Goal: Navigation & Orientation: Understand site structure

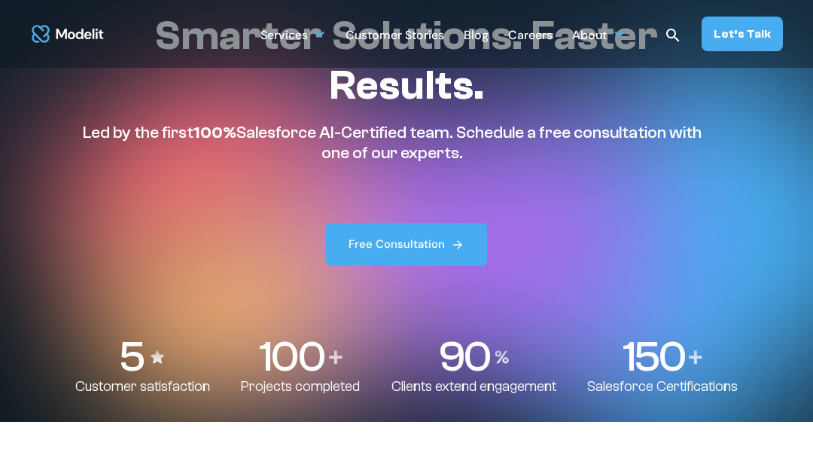
scroll to position [30, 0]
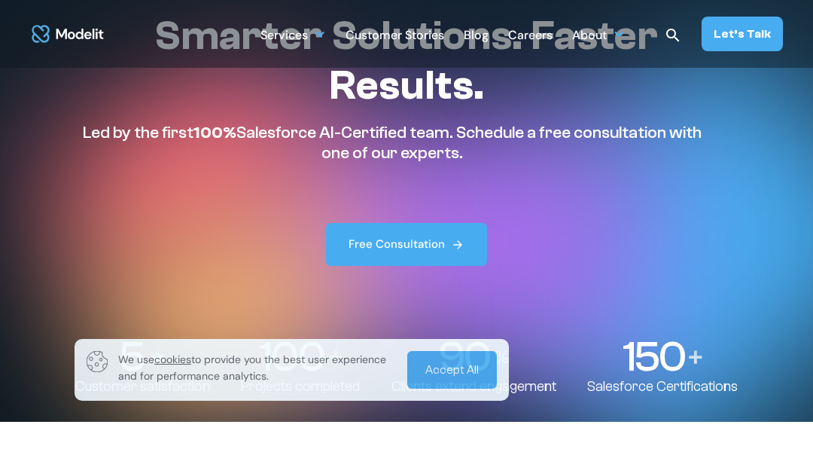
scroll to position [30, 0]
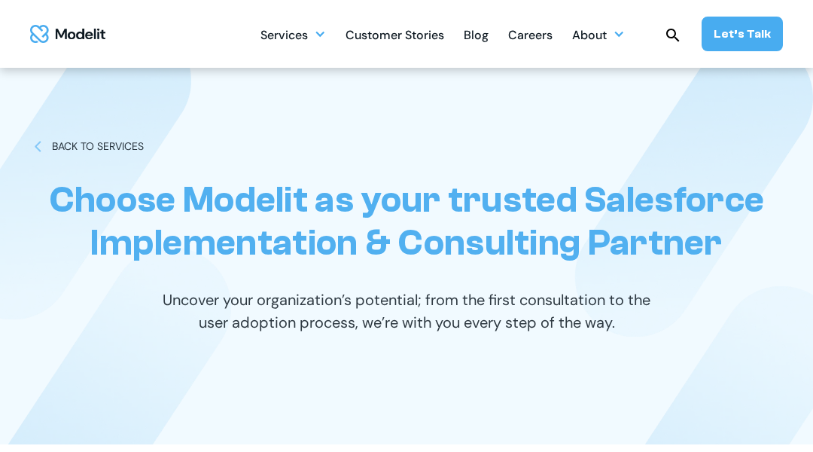
click at [75, 75] on div "Choose Modelit as your trusted Salesforce Implementation & Consulting Partner U…" at bounding box center [406, 256] width 753 height 376
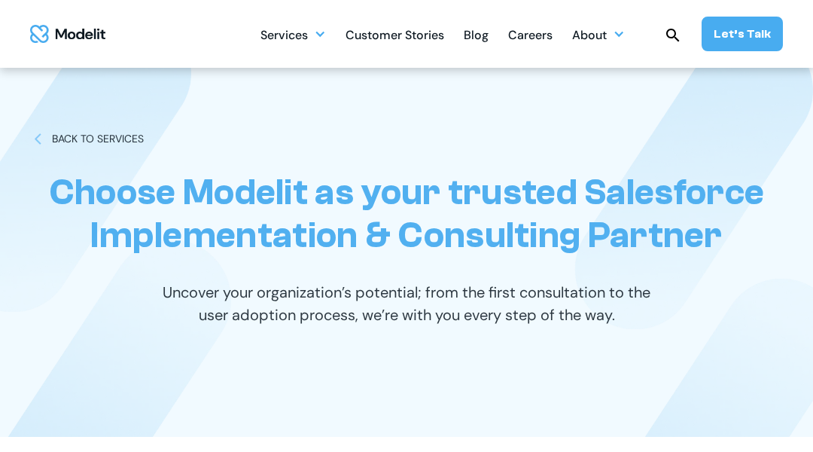
scroll to position [30, 0]
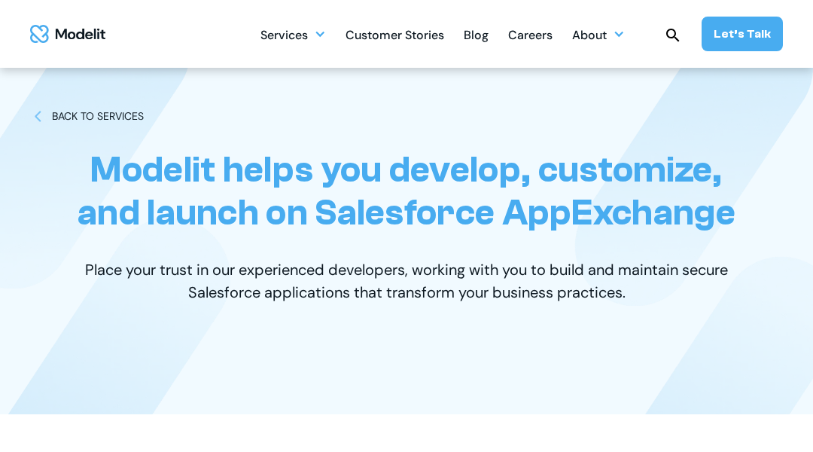
scroll to position [30, 0]
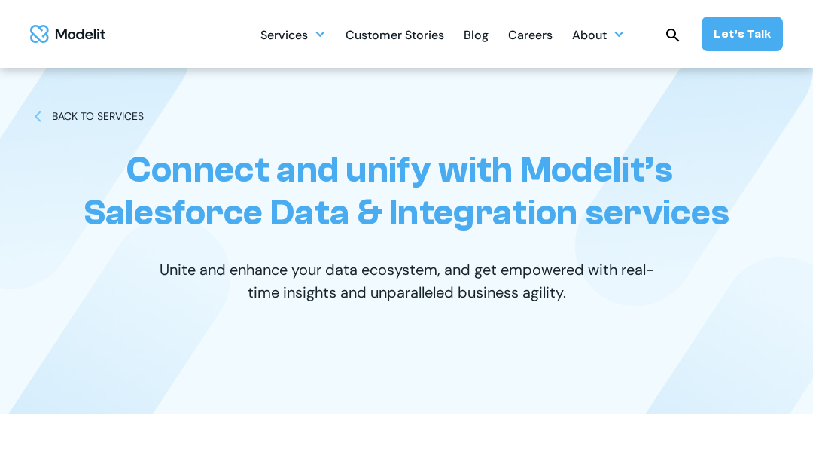
scroll to position [30, 0]
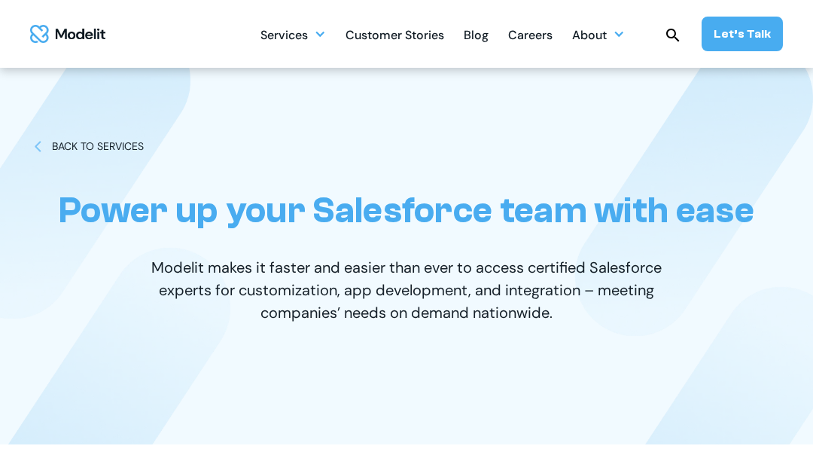
scroll to position [30, 0]
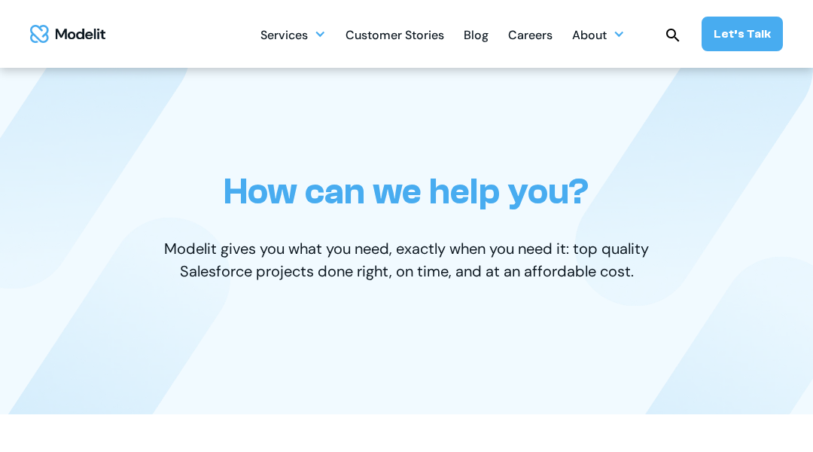
scroll to position [30, 0]
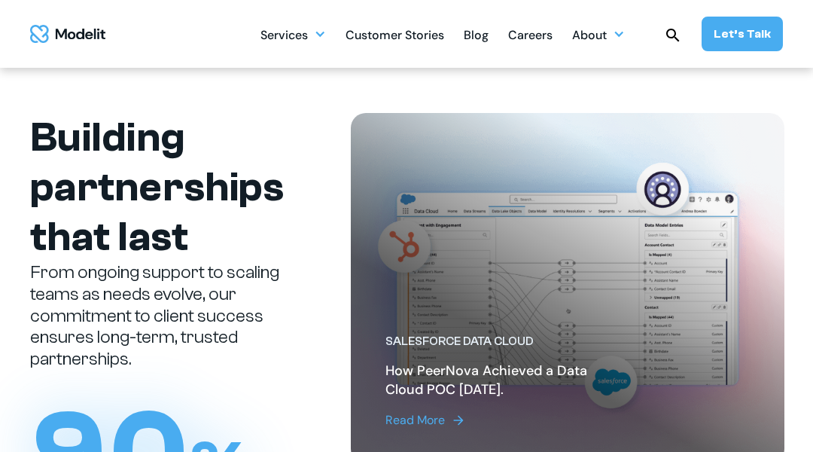
scroll to position [30, 0]
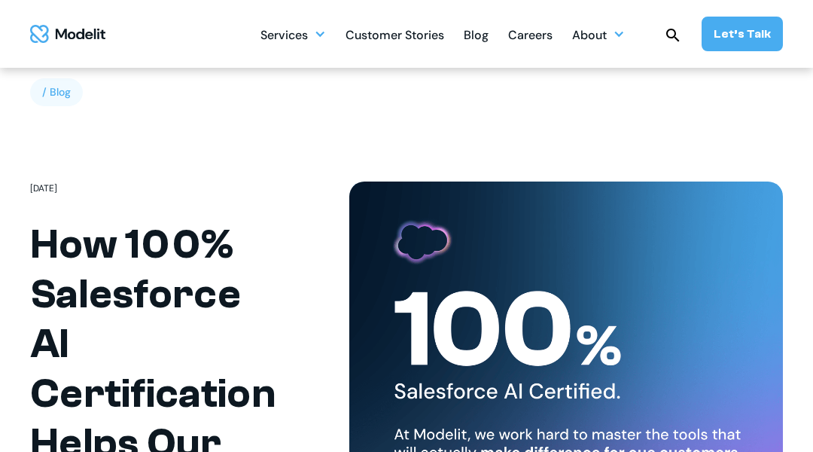
scroll to position [30, 0]
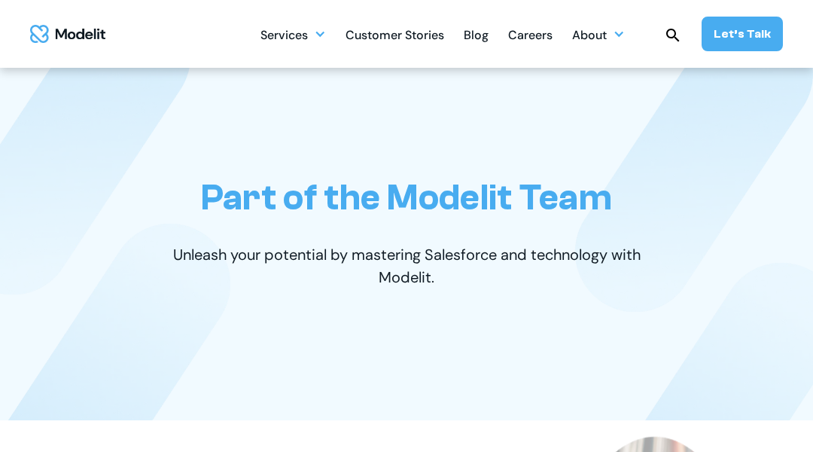
scroll to position [30, 0]
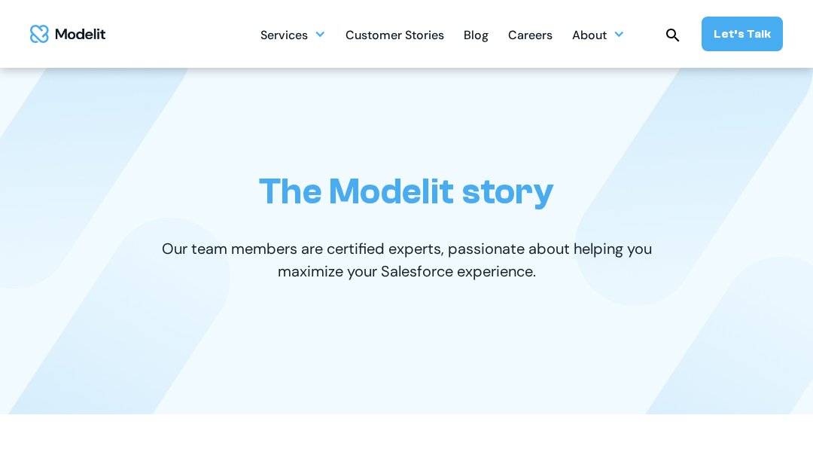
scroll to position [30, 0]
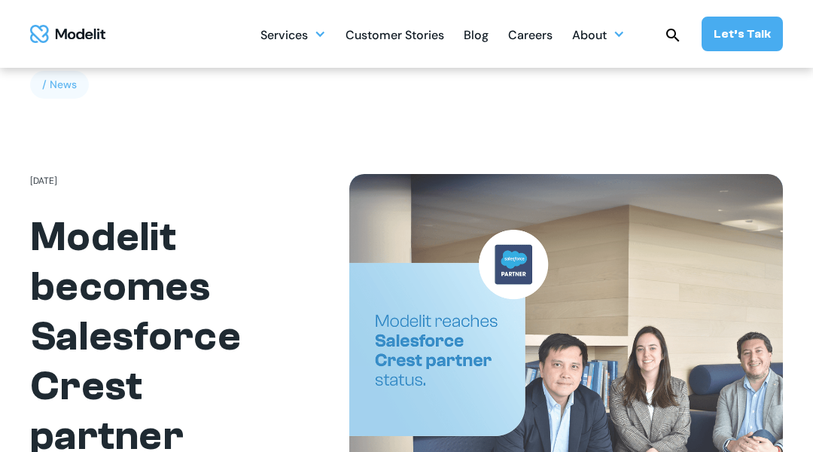
scroll to position [30, 0]
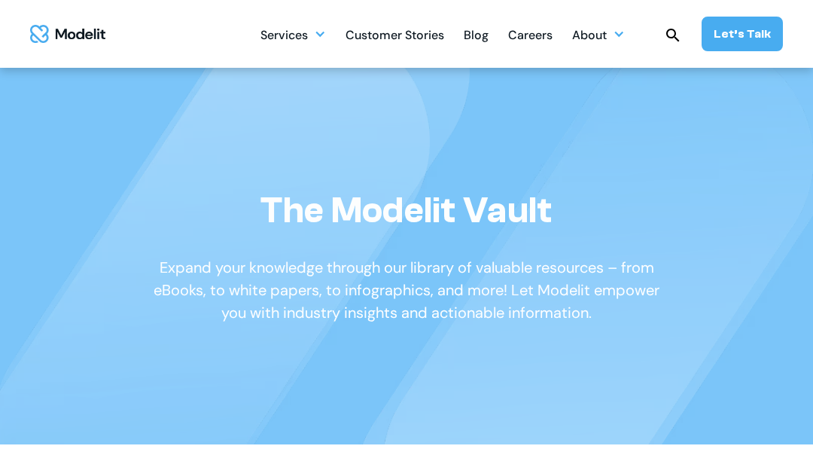
scroll to position [30, 0]
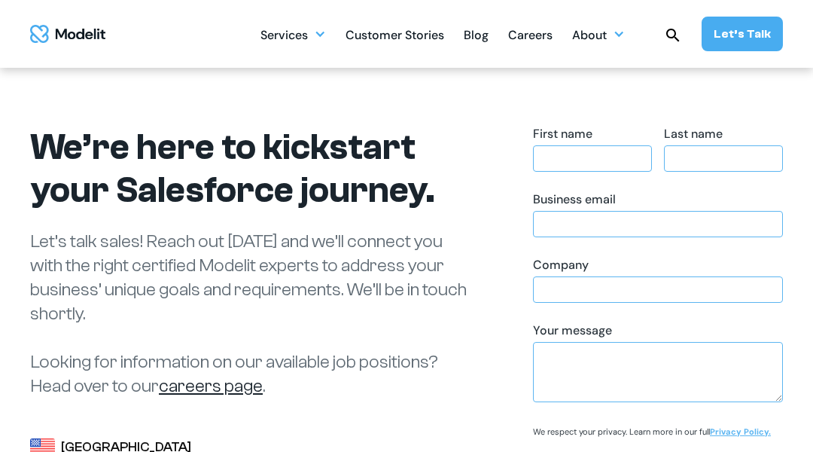
scroll to position [30, 0]
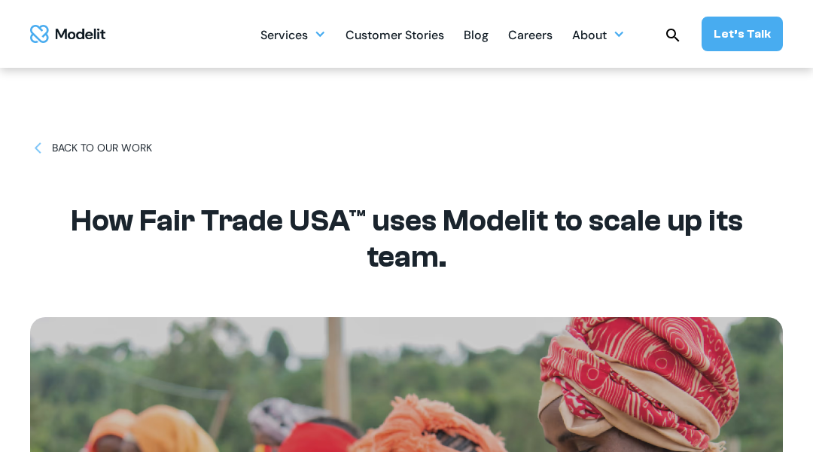
scroll to position [30, 0]
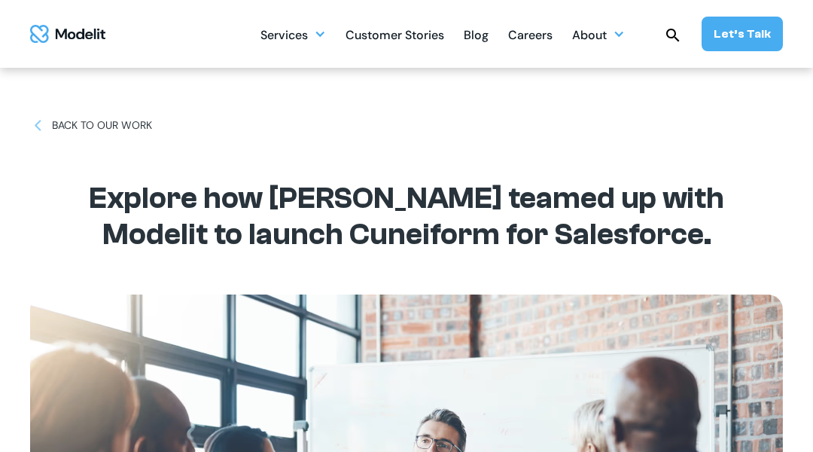
scroll to position [30, 0]
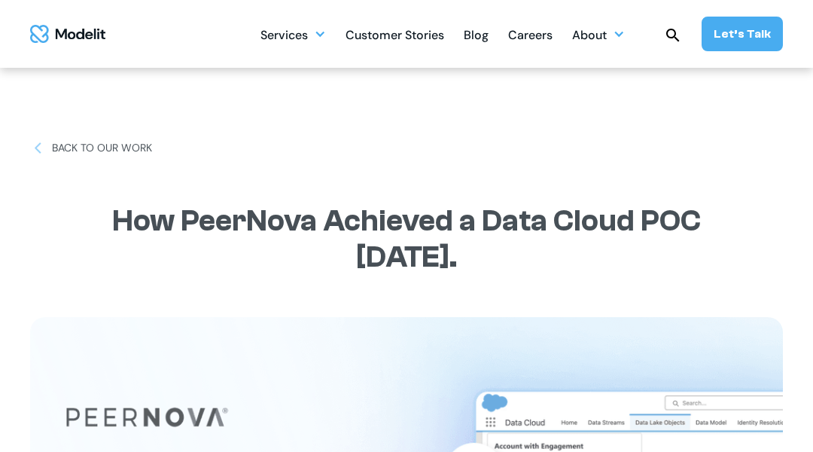
click at [75, 75] on div "BACK TO OUR WORK How PeerNova Achieved a Data Cloud POC in 21 Days." at bounding box center [406, 431] width 753 height 863
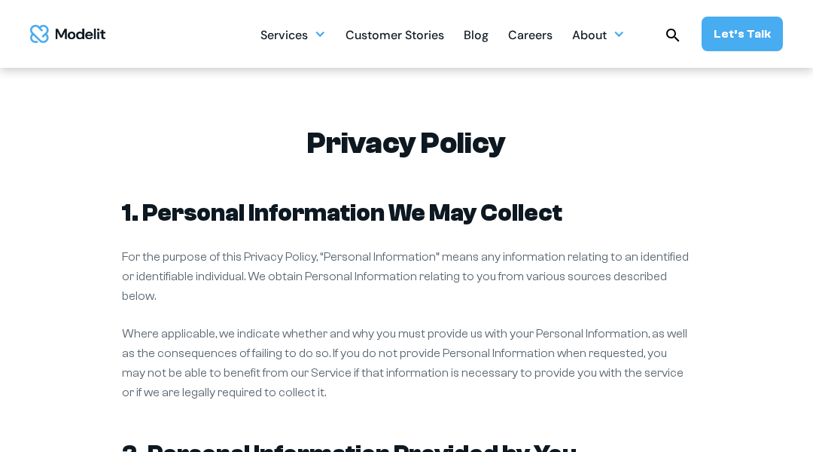
scroll to position [30, 0]
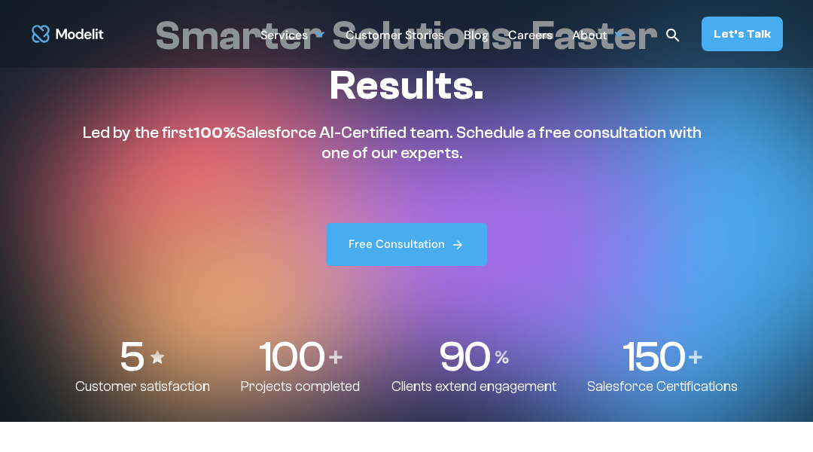
scroll to position [30, 0]
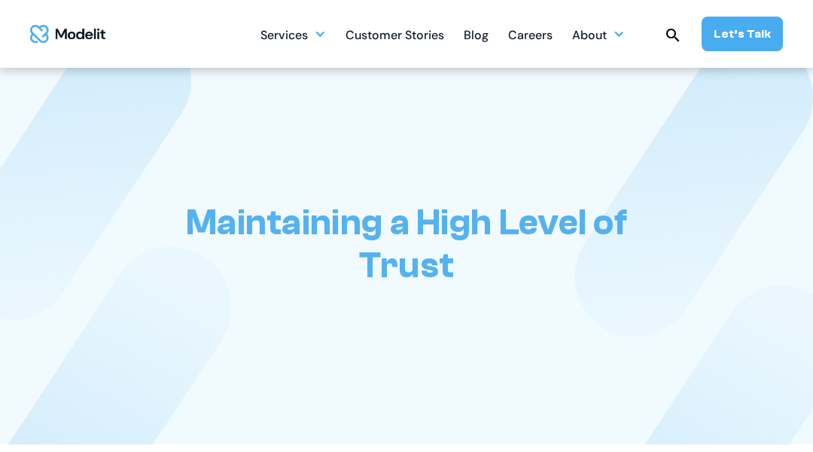
click at [75, 75] on div "Maintaining a High Level of Trust" at bounding box center [406, 256] width 753 height 376
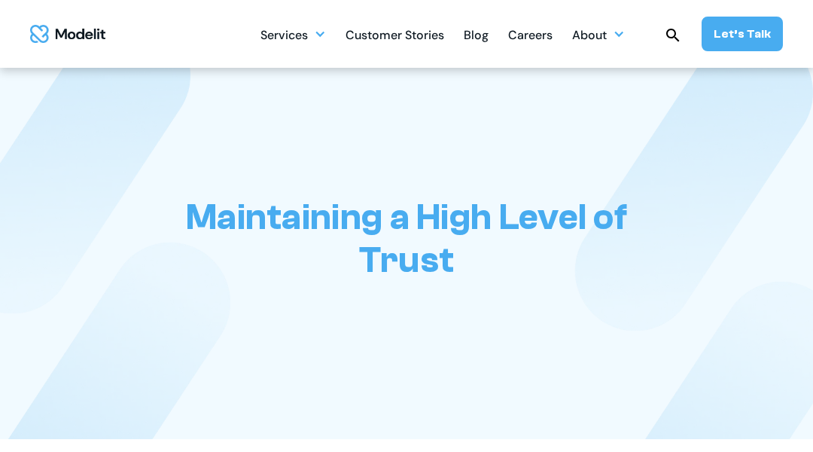
scroll to position [30, 0]
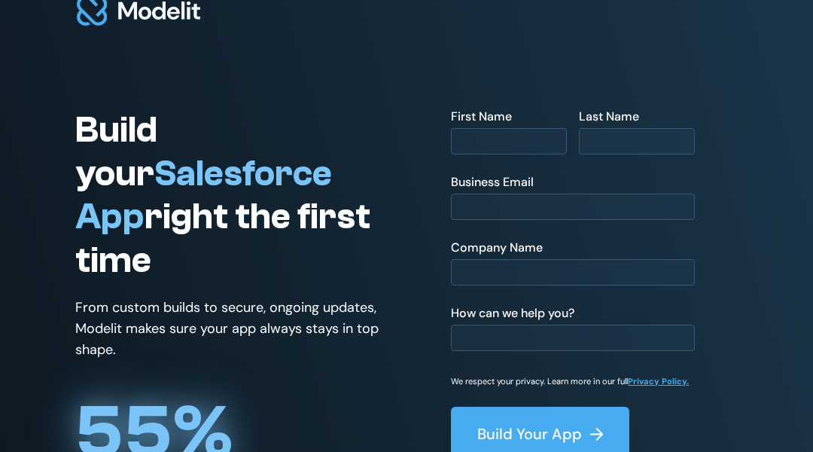
scroll to position [30, 0]
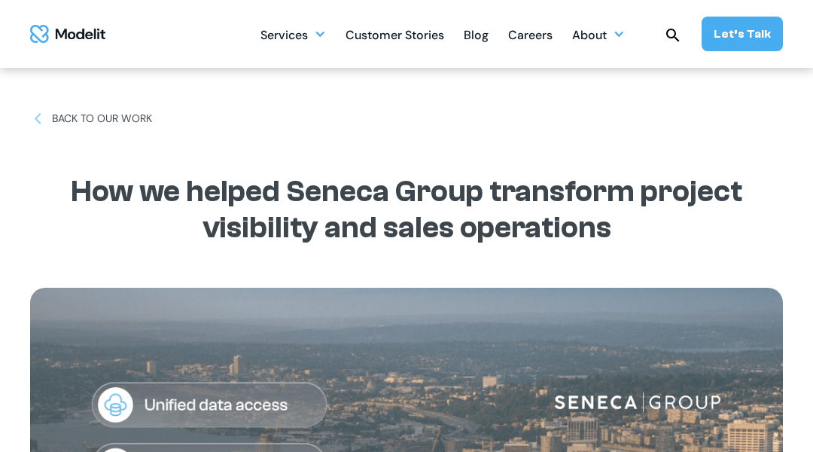
scroll to position [30, 0]
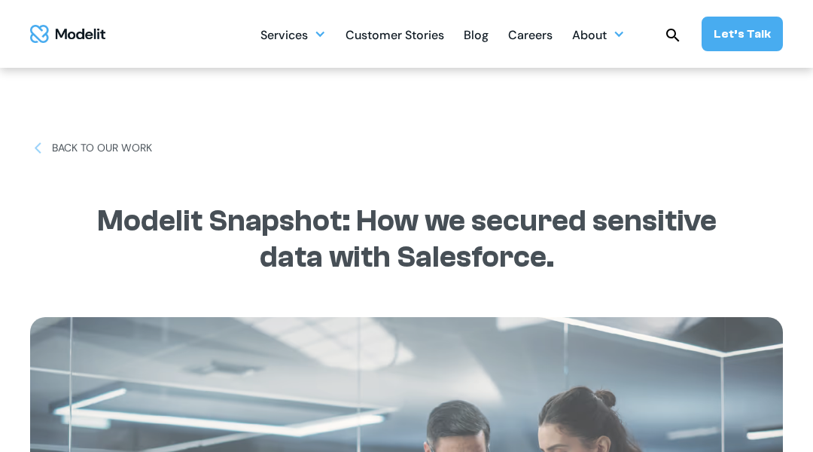
scroll to position [30, 0]
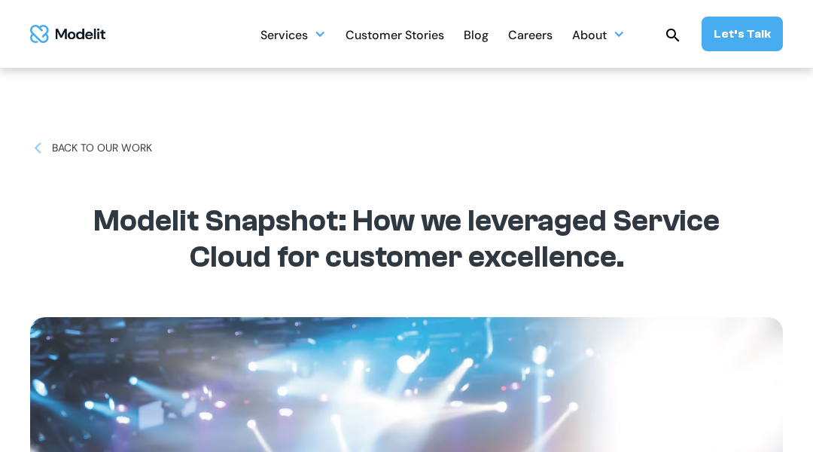
scroll to position [30, 0]
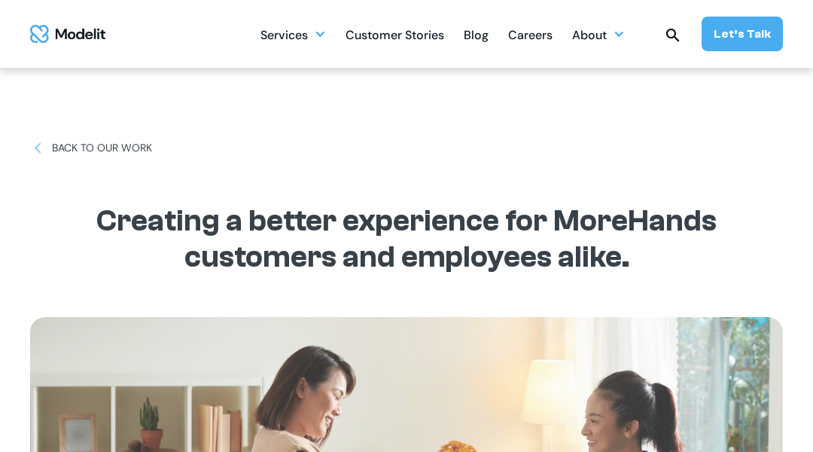
click at [75, 75] on div "BACK TO OUR WORK Creating a better experience for MoreHands customers and emplo…" at bounding box center [406, 431] width 753 height 863
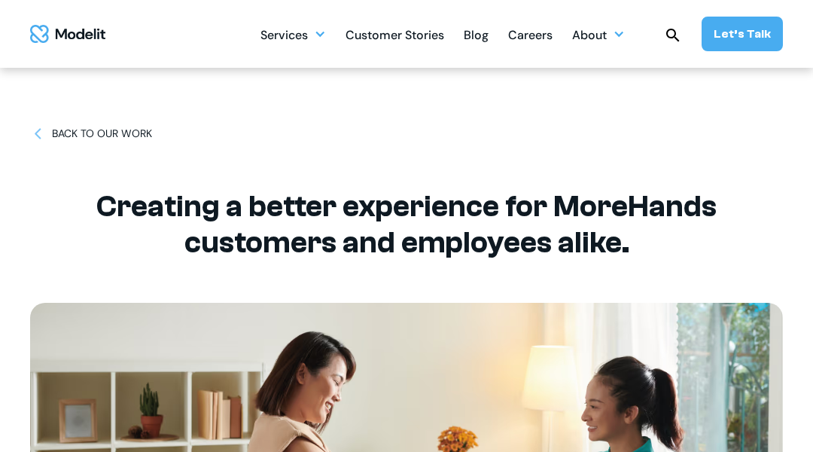
scroll to position [30, 0]
